Goal: Information Seeking & Learning: Learn about a topic

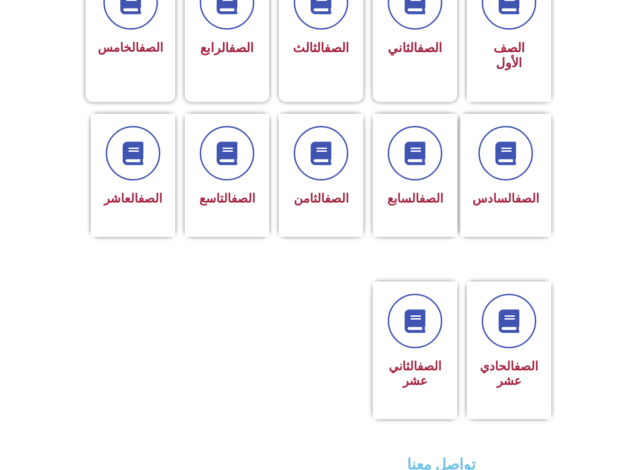
scroll to position [311, 0]
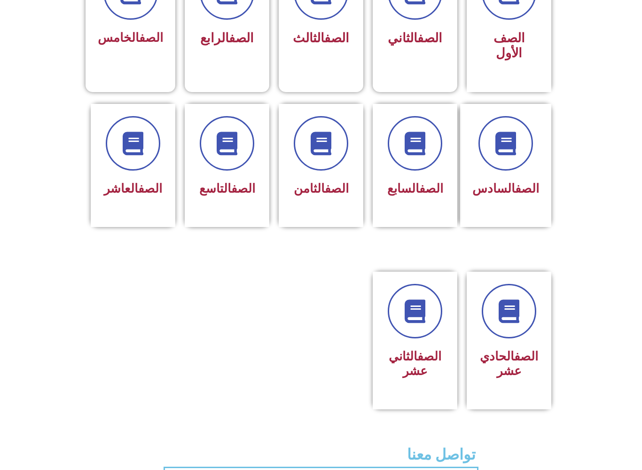
click at [420, 165] on span at bounding box center [415, 143] width 55 height 55
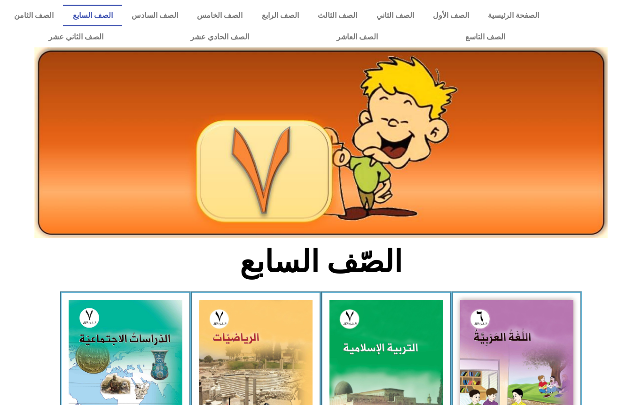
click at [156, 366] on img at bounding box center [126, 370] width 114 height 141
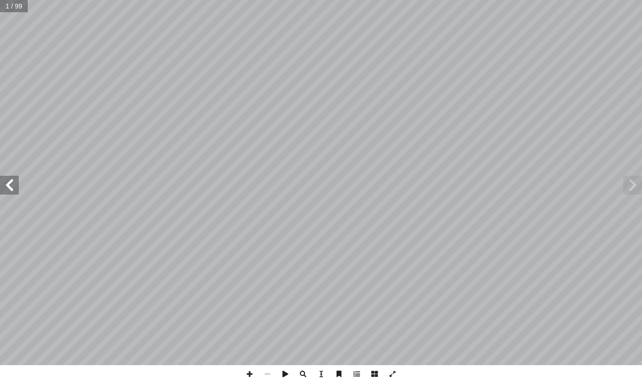
click at [17, 186] on span at bounding box center [9, 185] width 19 height 19
click at [11, 183] on span at bounding box center [9, 185] width 19 height 19
click at [16, 182] on span at bounding box center [9, 185] width 19 height 19
click at [16, 183] on span at bounding box center [9, 185] width 19 height 19
click at [15, 184] on span at bounding box center [9, 185] width 19 height 19
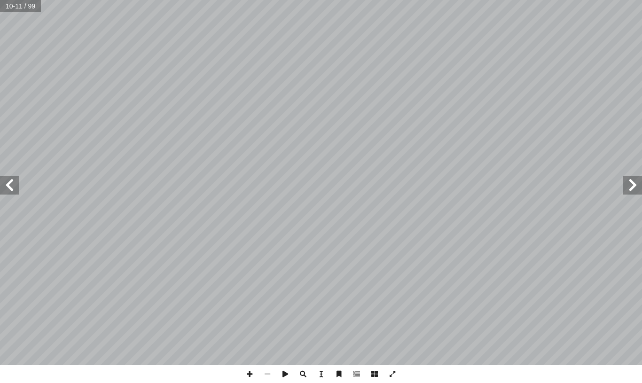
click at [12, 183] on span at bounding box center [9, 185] width 19 height 19
click at [13, 182] on span at bounding box center [9, 185] width 19 height 19
click at [16, 184] on span at bounding box center [9, 185] width 19 height 19
click at [14, 179] on span at bounding box center [9, 185] width 19 height 19
click at [18, 181] on span at bounding box center [9, 185] width 19 height 19
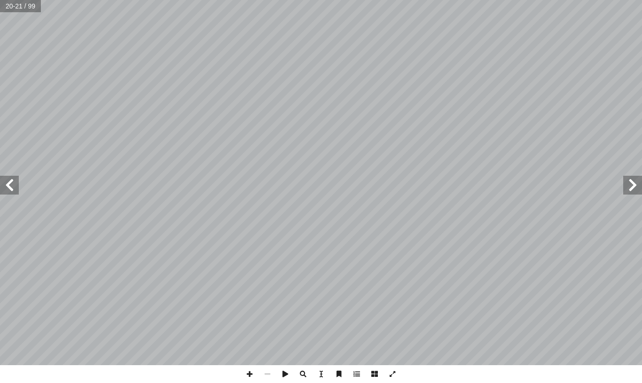
click at [14, 182] on span at bounding box center [9, 185] width 19 height 19
click at [16, 181] on span at bounding box center [9, 185] width 19 height 19
click at [16, 190] on span at bounding box center [9, 185] width 19 height 19
click at [11, 183] on span at bounding box center [9, 185] width 19 height 19
click at [16, 182] on span at bounding box center [9, 185] width 19 height 19
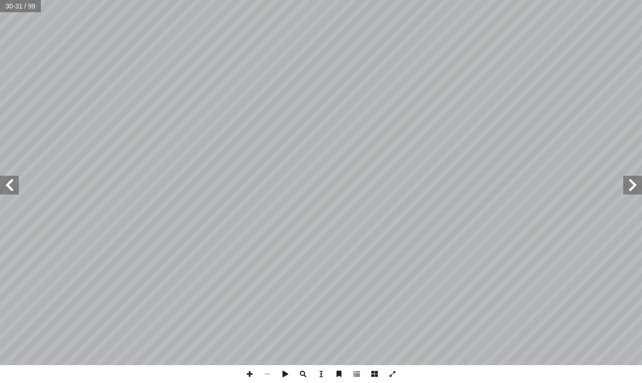
click at [11, 187] on span at bounding box center [9, 185] width 19 height 19
click at [15, 188] on span at bounding box center [9, 185] width 19 height 19
click at [10, 183] on span at bounding box center [9, 185] width 19 height 19
click at [12, 188] on span at bounding box center [9, 185] width 19 height 19
click at [14, 187] on span at bounding box center [9, 185] width 19 height 19
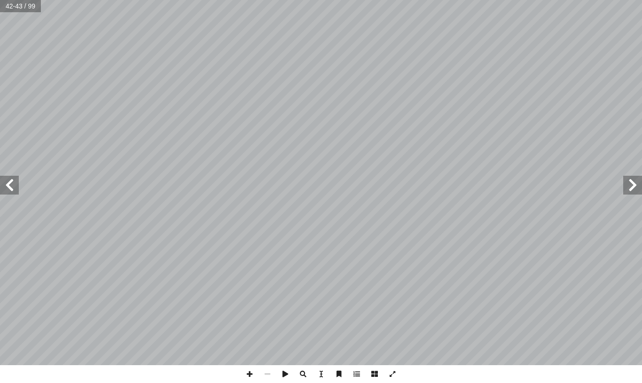
click at [626, 186] on span at bounding box center [632, 185] width 19 height 19
click at [628, 193] on span at bounding box center [632, 185] width 19 height 19
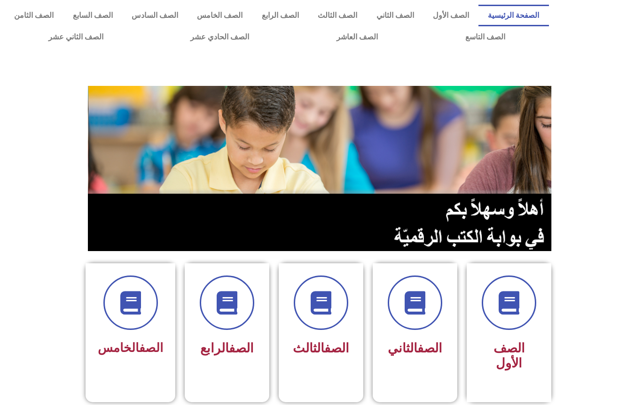
click at [107, 20] on link "الصف السابع" at bounding box center [92, 16] width 59 height 22
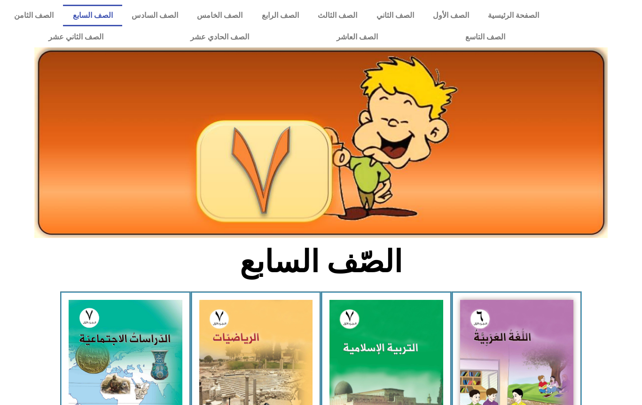
click at [125, 370] on img at bounding box center [126, 370] width 114 height 141
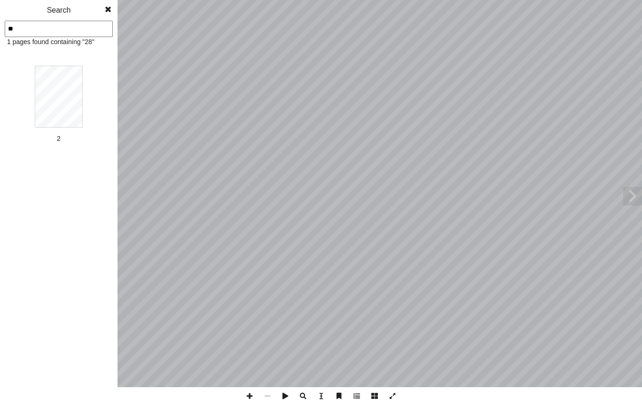
click at [79, 24] on input "**" at bounding box center [59, 29] width 108 height 16
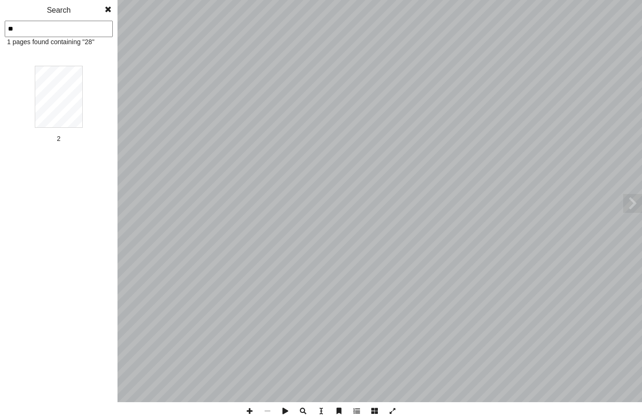
type input "**"
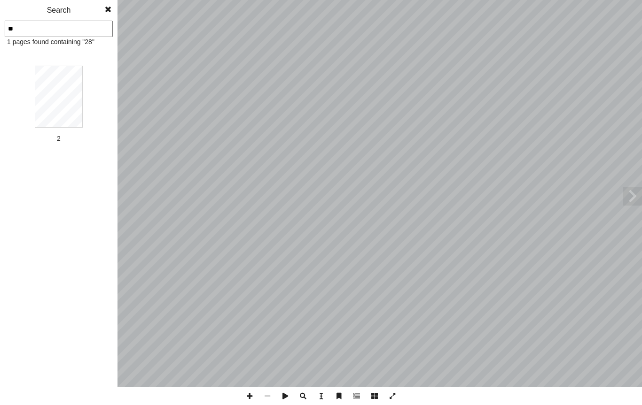
click at [86, 29] on input "**" at bounding box center [59, 29] width 108 height 16
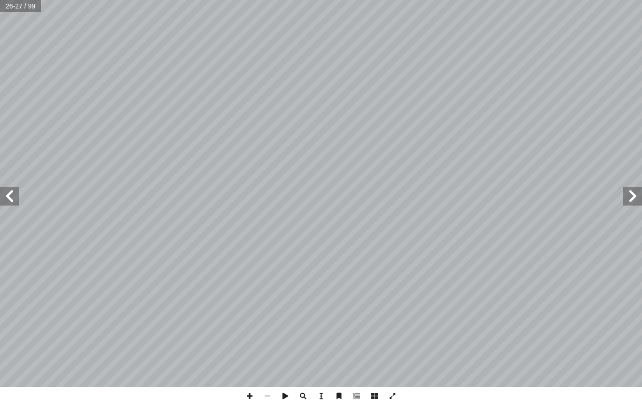
click at [13, 199] on span at bounding box center [9, 196] width 19 height 19
click at [17, 197] on span at bounding box center [9, 196] width 19 height 19
click at [15, 192] on span at bounding box center [9, 196] width 19 height 19
click at [12, 196] on span at bounding box center [9, 196] width 19 height 19
click at [13, 197] on span at bounding box center [9, 196] width 19 height 19
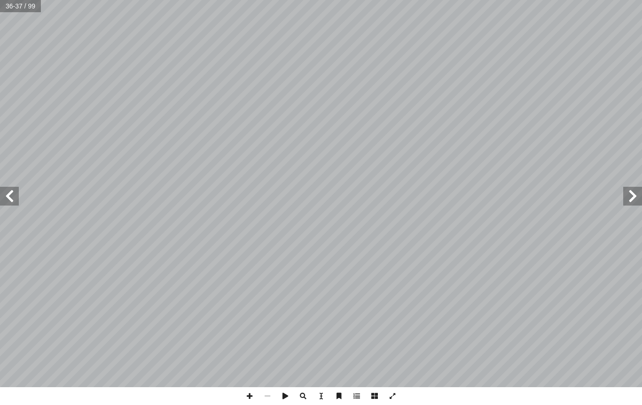
click at [14, 197] on span at bounding box center [9, 196] width 19 height 19
click at [15, 196] on span at bounding box center [9, 196] width 19 height 19
click at [12, 199] on span at bounding box center [9, 196] width 19 height 19
click at [12, 197] on span at bounding box center [9, 196] width 19 height 19
